Goal: Check status

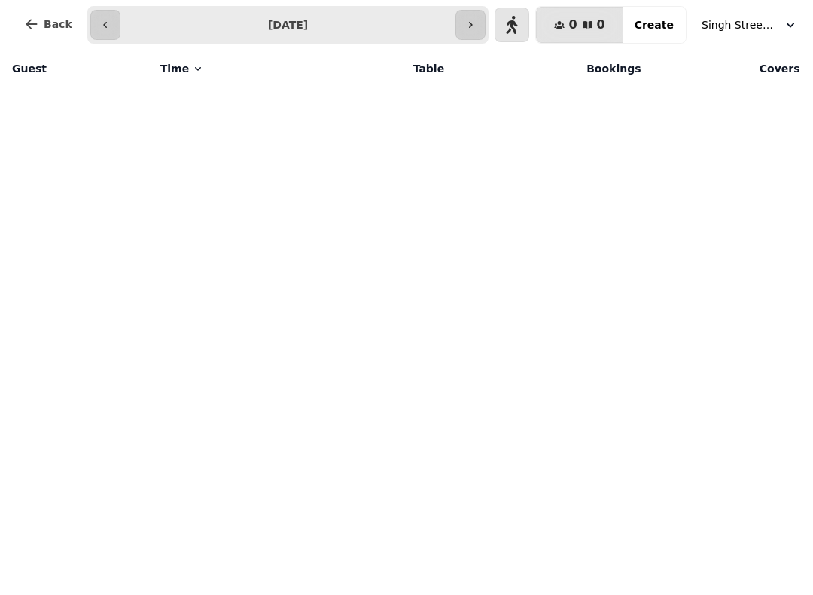
click at [477, 23] on icon "button" at bounding box center [471, 25] width 12 height 12
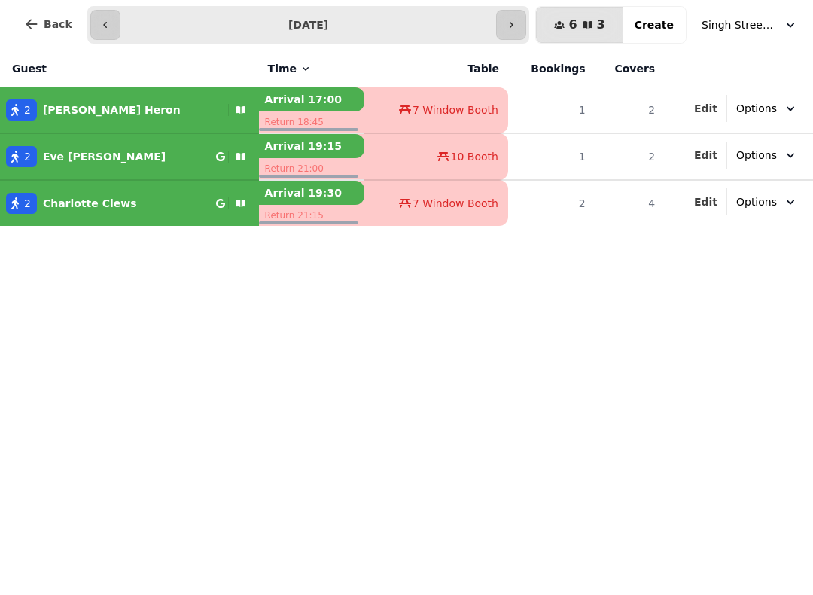
click at [514, 10] on button "button" at bounding box center [511, 25] width 30 height 30
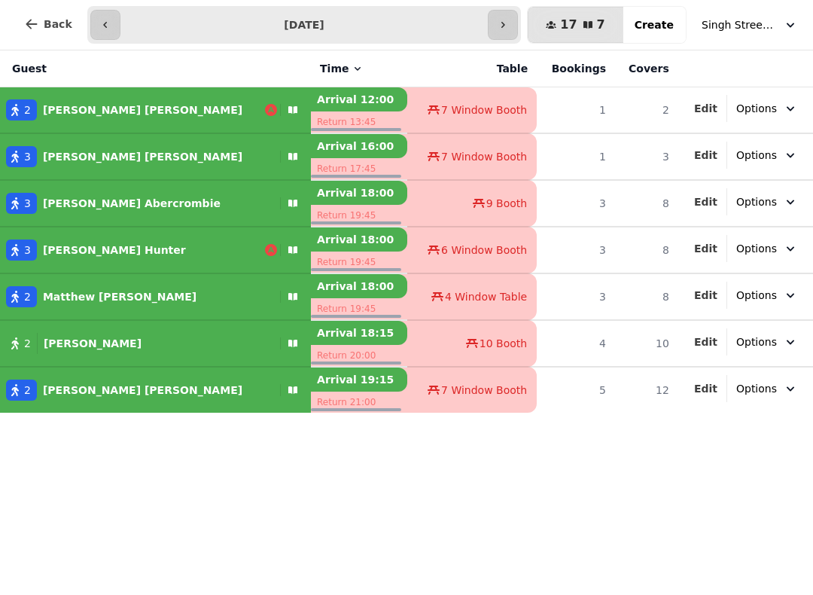
click at [509, 20] on icon "button" at bounding box center [503, 25] width 12 height 12
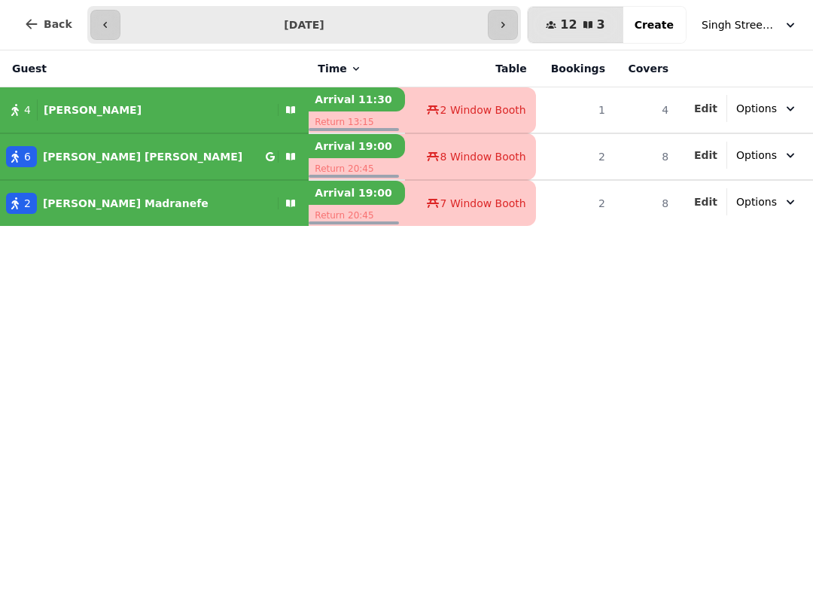
click at [102, 13] on button "button" at bounding box center [105, 25] width 30 height 30
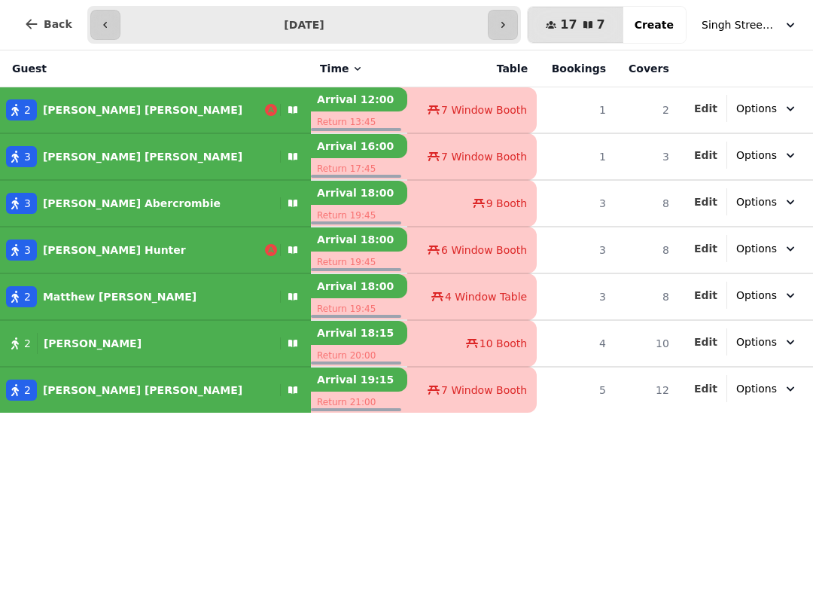
click at [108, 22] on icon "button" at bounding box center [105, 25] width 12 height 12
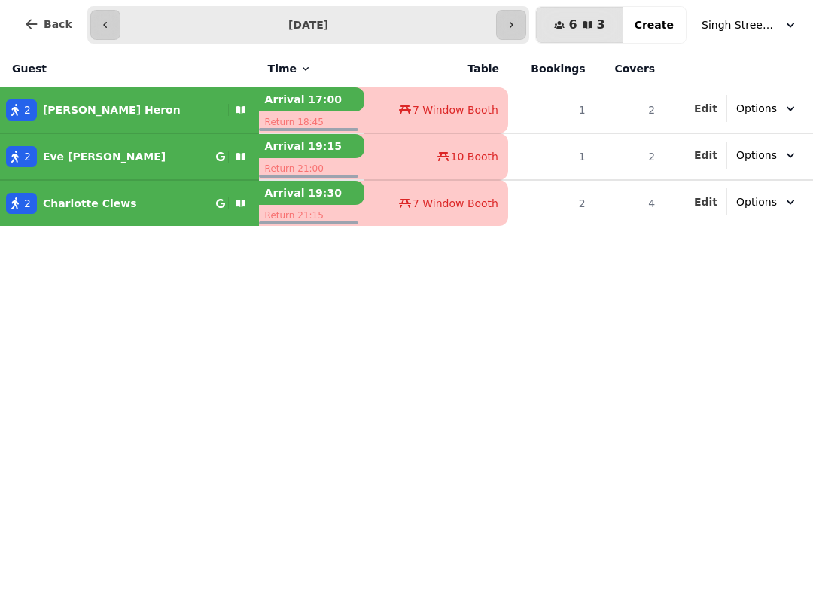
click at [107, 22] on icon "button" at bounding box center [105, 25] width 12 height 12
type input "**********"
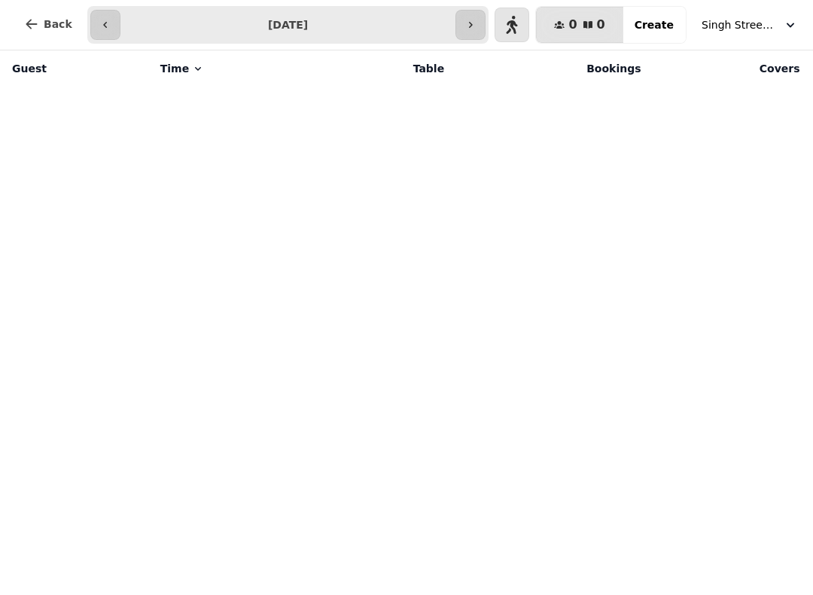
click at [752, 29] on span "Singh Street Bruntsfield" at bounding box center [739, 24] width 75 height 15
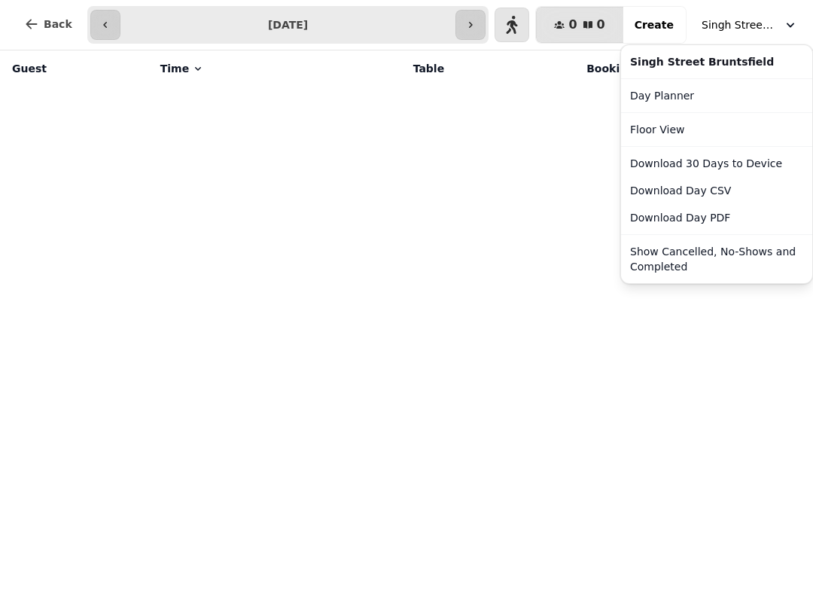
click at [721, 261] on button "Show Cancelled, No-Shows and Completed" at bounding box center [716, 259] width 185 height 42
